Goal: Task Accomplishment & Management: Use online tool/utility

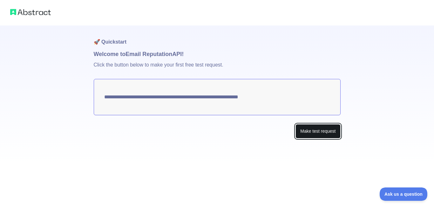
click at [311, 132] on button "Make test request" at bounding box center [318, 131] width 45 height 14
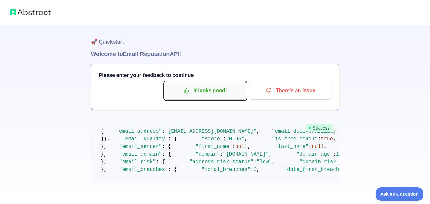
click at [218, 93] on p "It looks good!" at bounding box center [205, 90] width 72 height 11
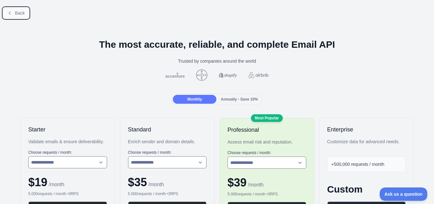
click at [14, 14] on button "Back" at bounding box center [16, 13] width 26 height 11
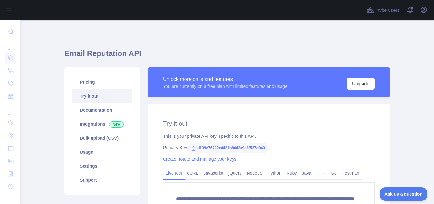
scroll to position [32, 0]
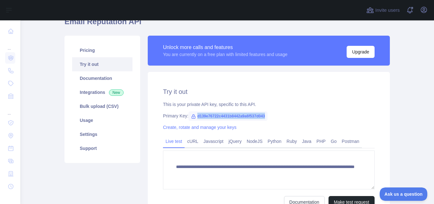
drag, startPoint x: 194, startPoint y: 116, endPoint x: 264, endPoint y: 115, distance: 69.7
click at [264, 115] on span "d139e76722c4431b8442a9a6f537d043" at bounding box center [228, 116] width 79 height 10
copy span "d139e76722c4431b8442a9a6f537d043"
click at [89, 92] on link "Integrations New" at bounding box center [102, 92] width 60 height 14
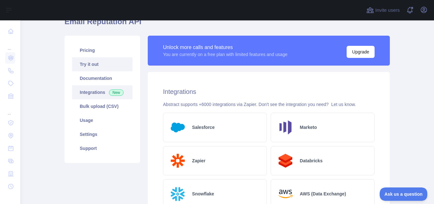
click at [91, 65] on link "Try it out" at bounding box center [102, 64] width 60 height 14
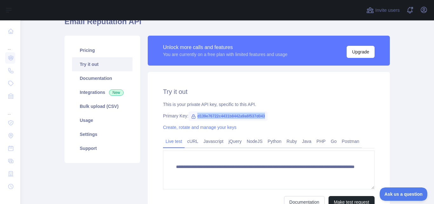
drag, startPoint x: 194, startPoint y: 115, endPoint x: 268, endPoint y: 116, distance: 74.4
click at [268, 116] on div "Primary Key: d139e76722c4431b8442a9a6f537d043" at bounding box center [269, 116] width 212 height 6
copy span "d139e76722c4431b8442a9a6f537d043"
